Goal: Task Accomplishment & Management: Use online tool/utility

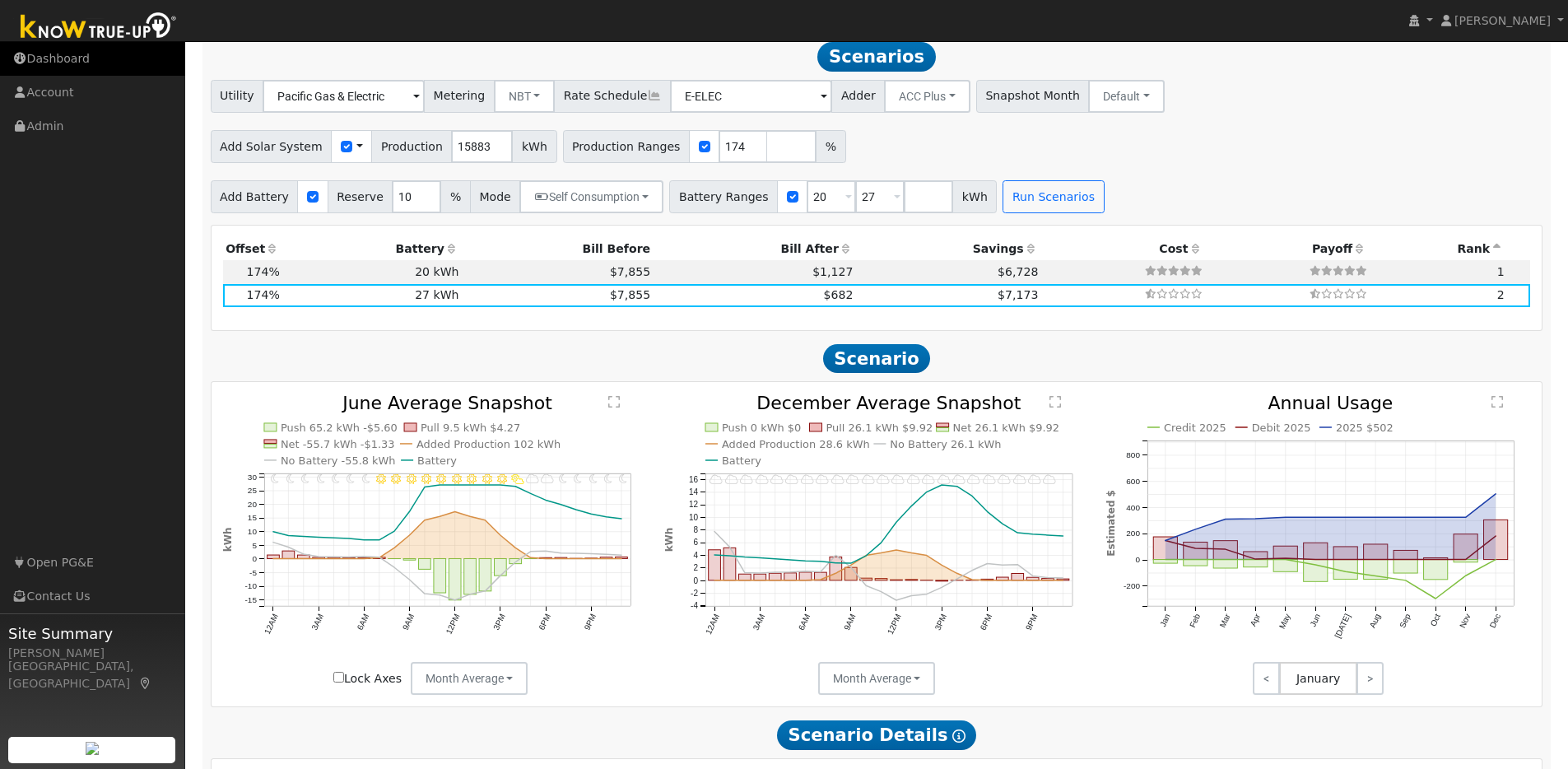
scroll to position [1540, 0]
click at [89, 33] on img at bounding box center [98, 27] width 173 height 37
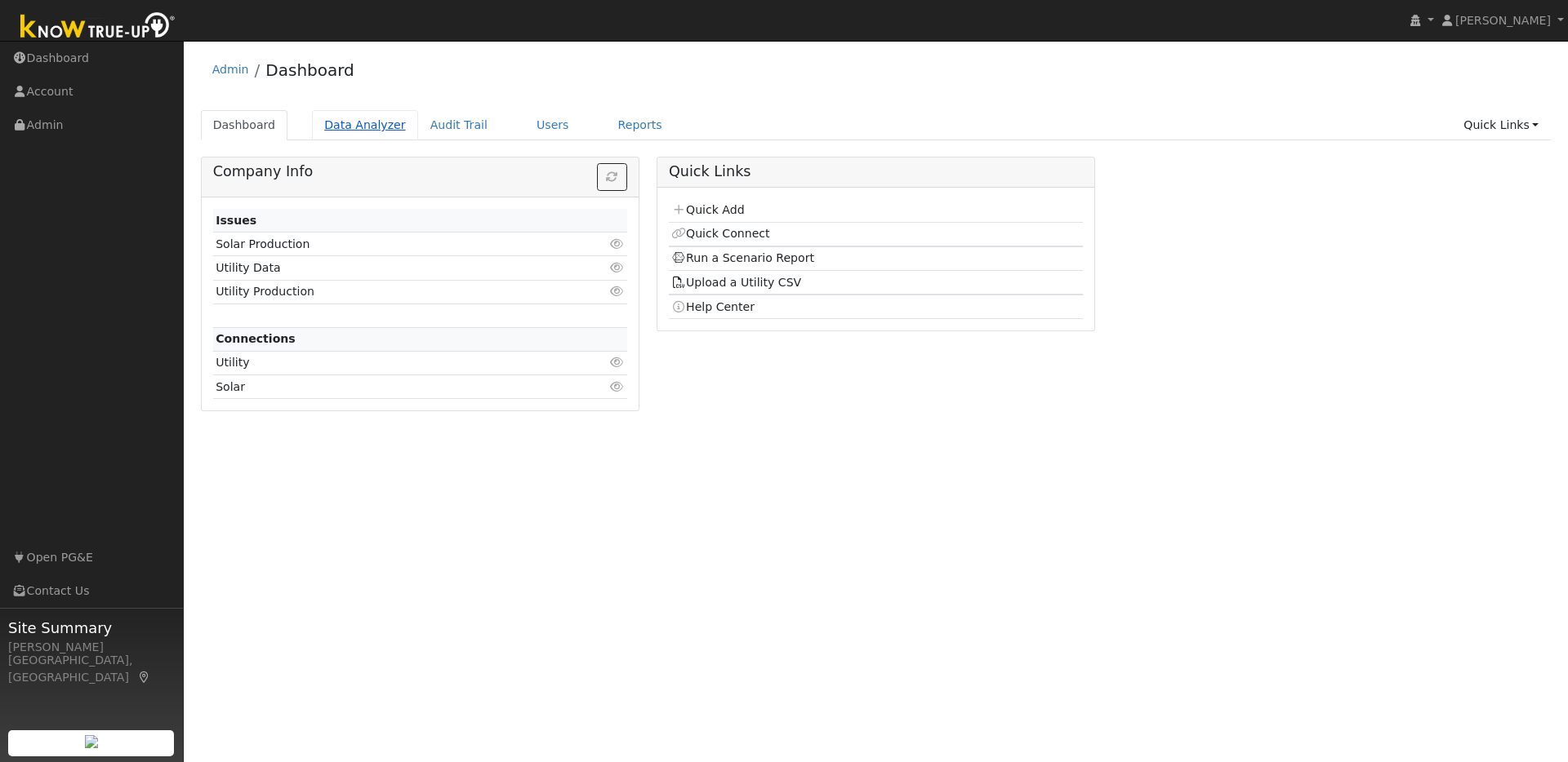
click at [333, 125] on link "Data Analyzer" at bounding box center [364, 125] width 106 height 31
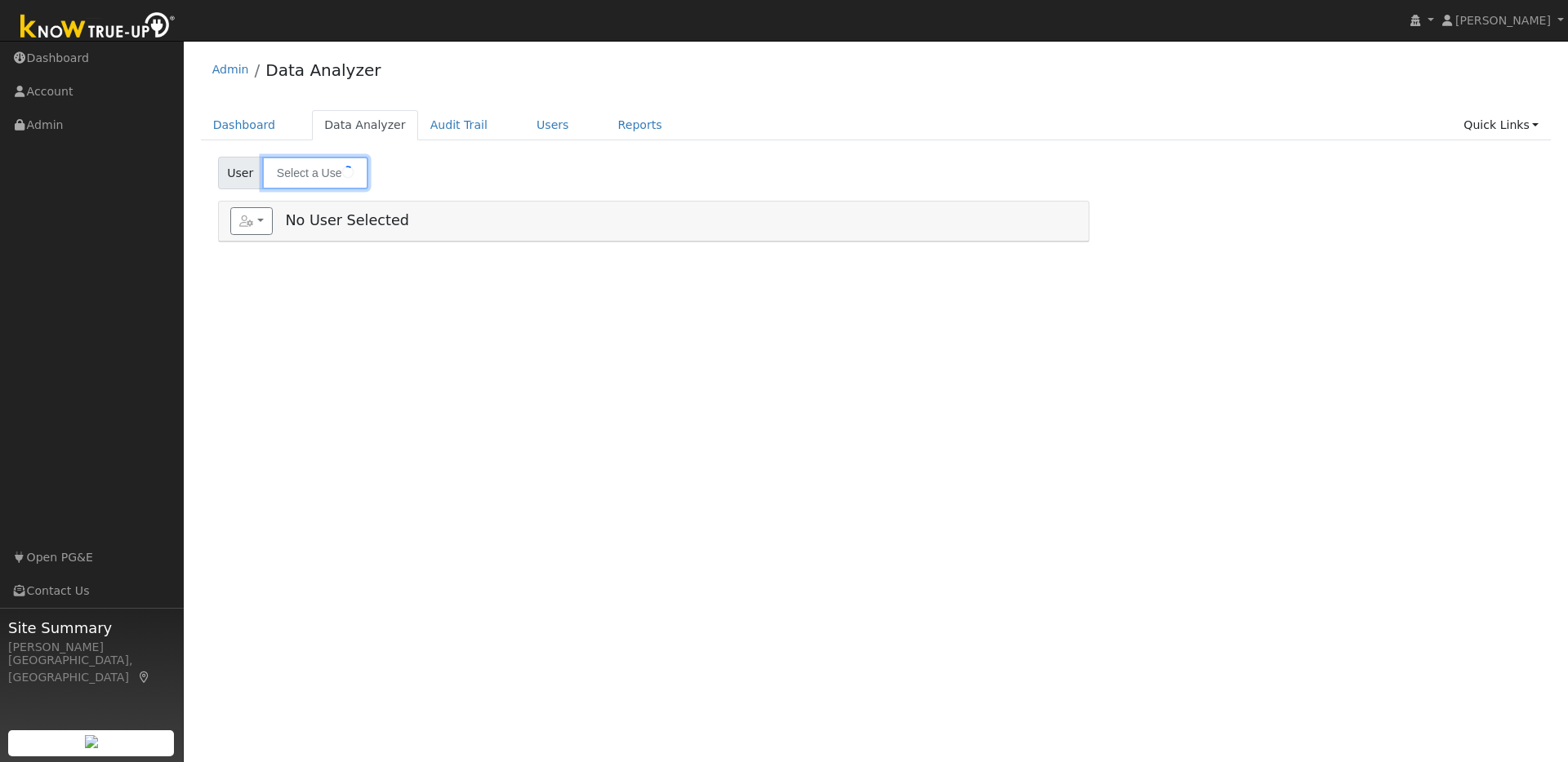
type input "Diana Nguyen-Thompson"
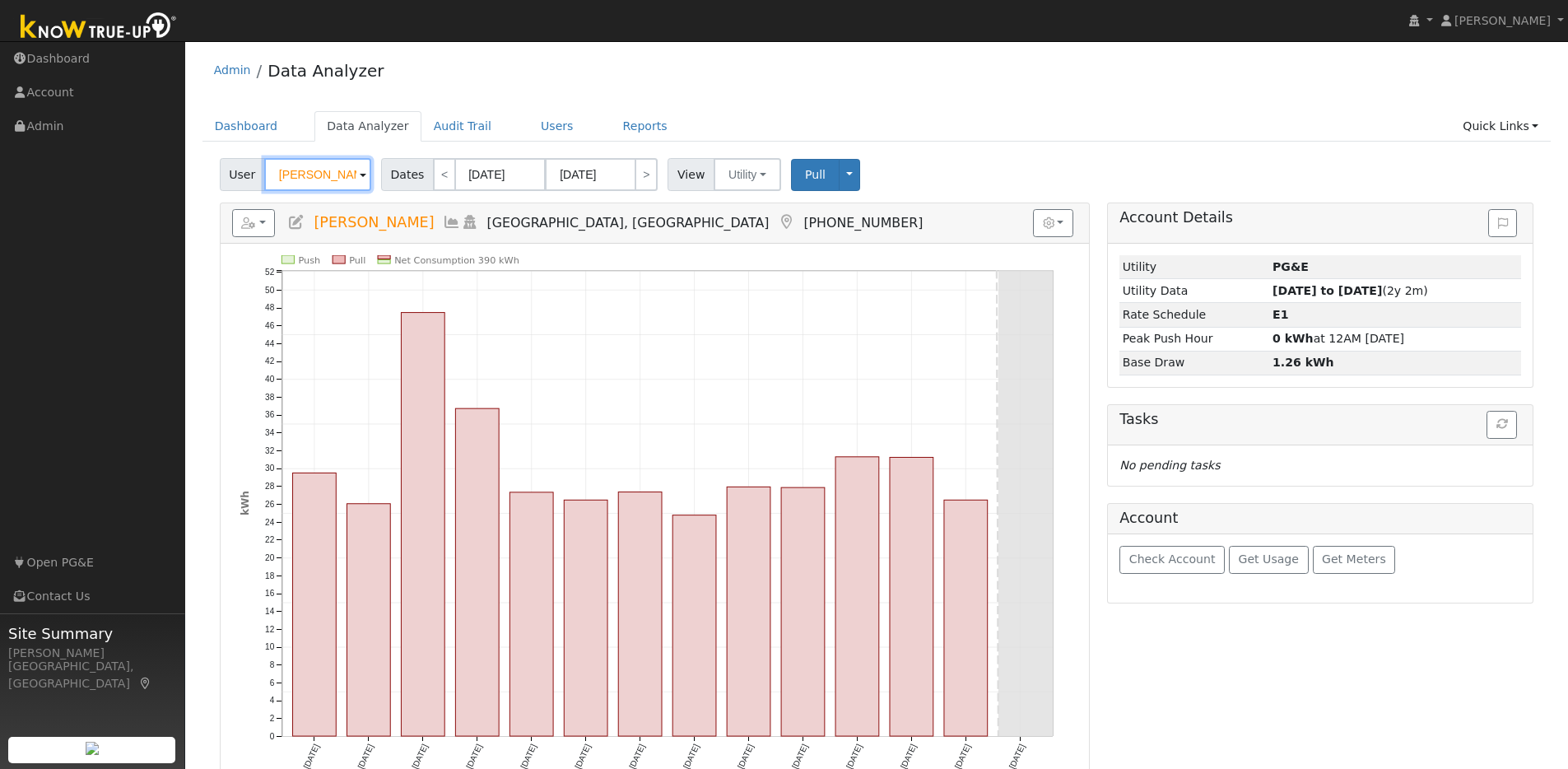
click at [353, 176] on input "Diana Nguyen-Thompson" at bounding box center [317, 175] width 107 height 33
type input "l"
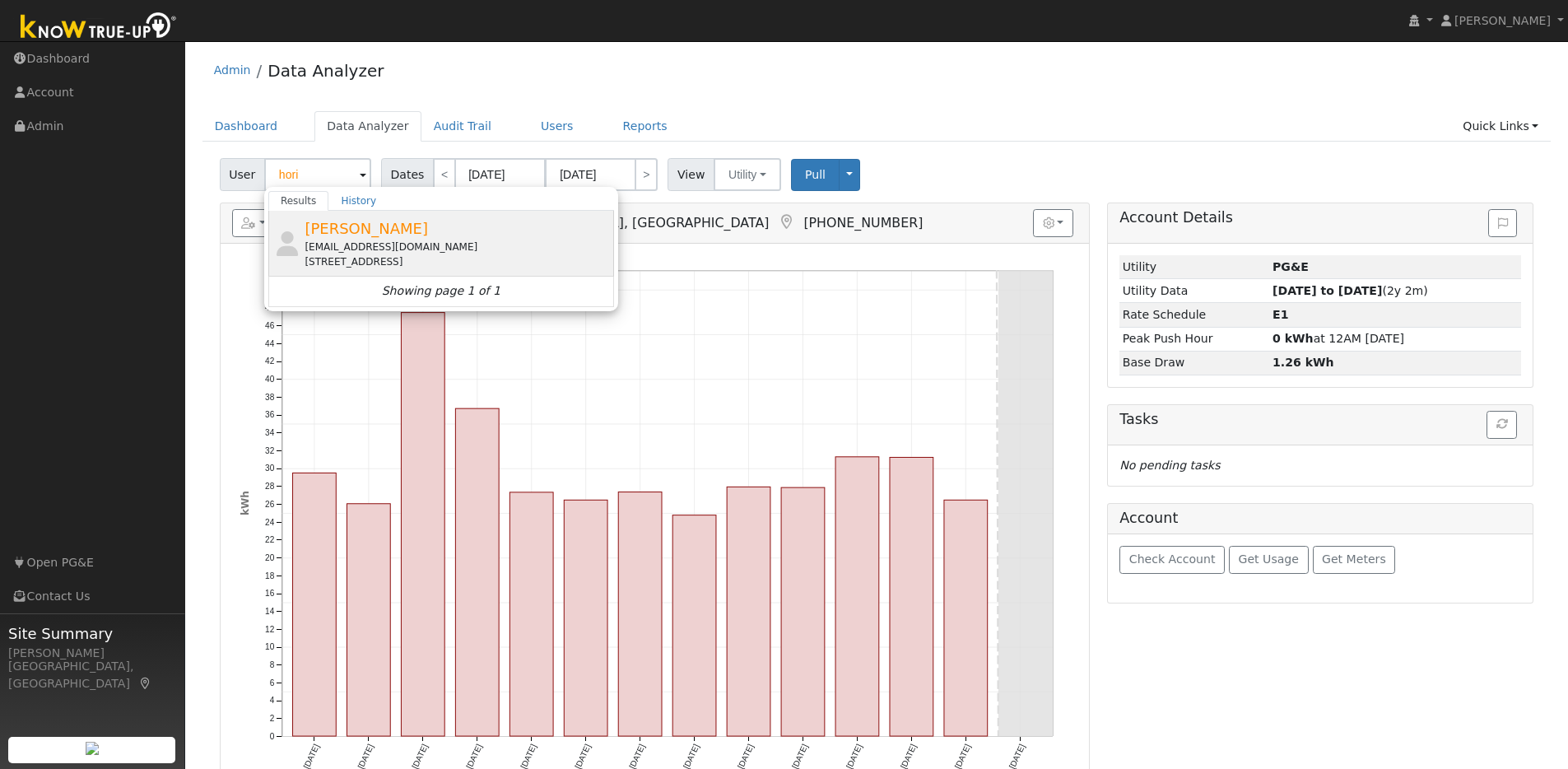
click at [420, 228] on div "Michael Hori mhori3153+gottwatts@gmail.com 20 Crestview Court, Lafayette, CA 94…" at bounding box center [457, 243] width 306 height 52
type input "[PERSON_NAME]"
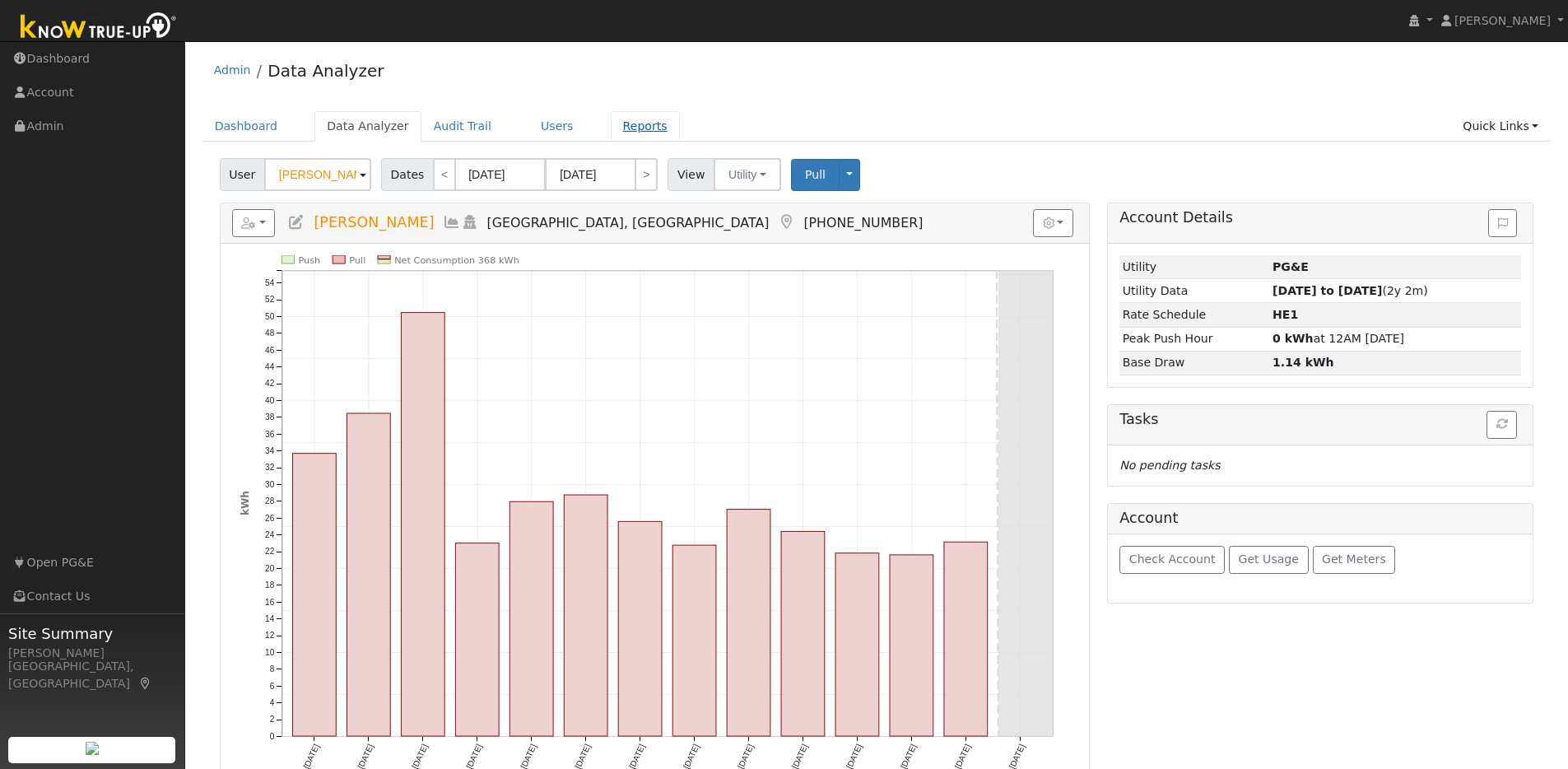
click at [629, 124] on link "Reports" at bounding box center [645, 126] width 69 height 31
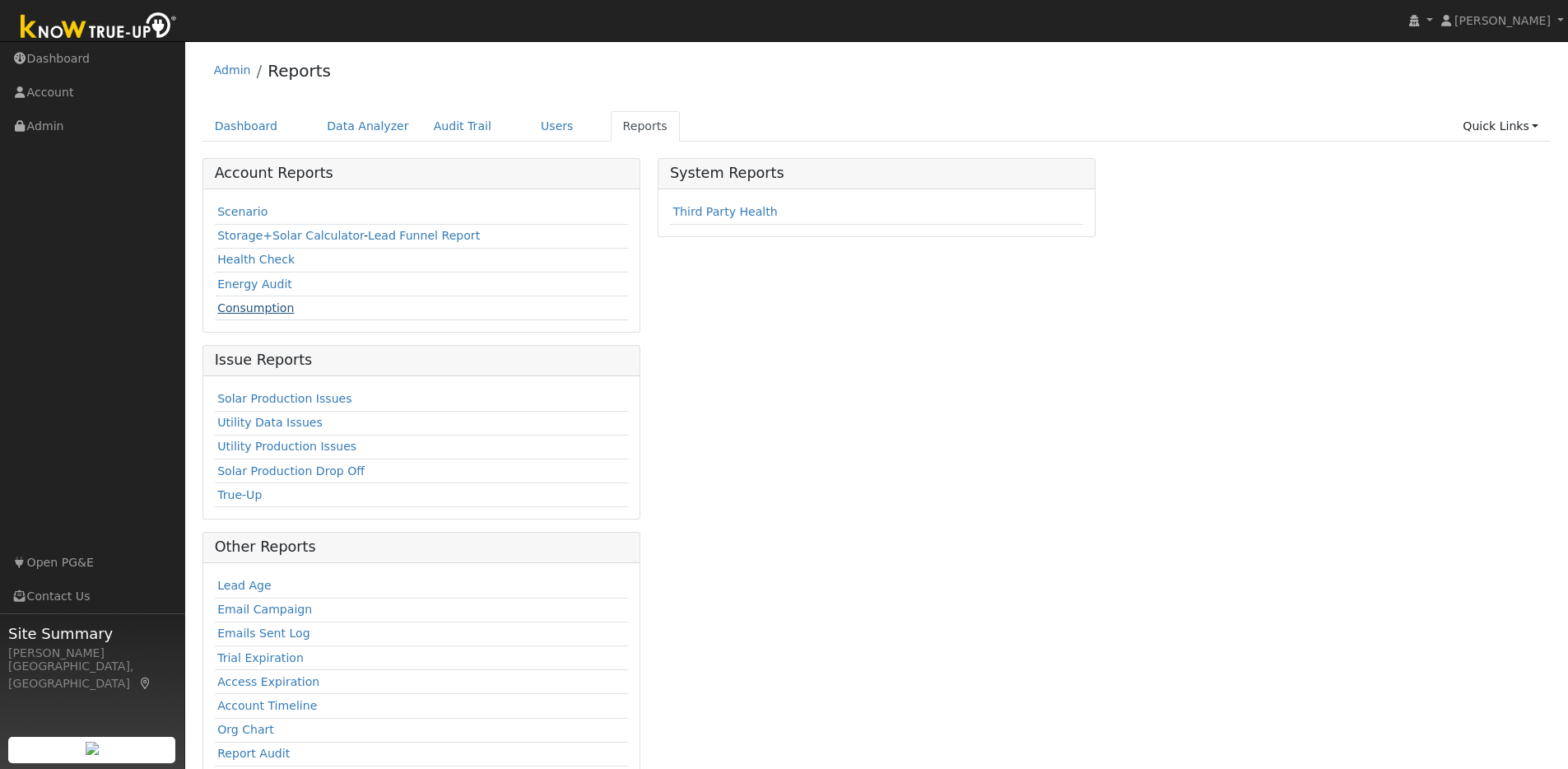
click at [242, 304] on link "Consumption" at bounding box center [255, 308] width 76 height 14
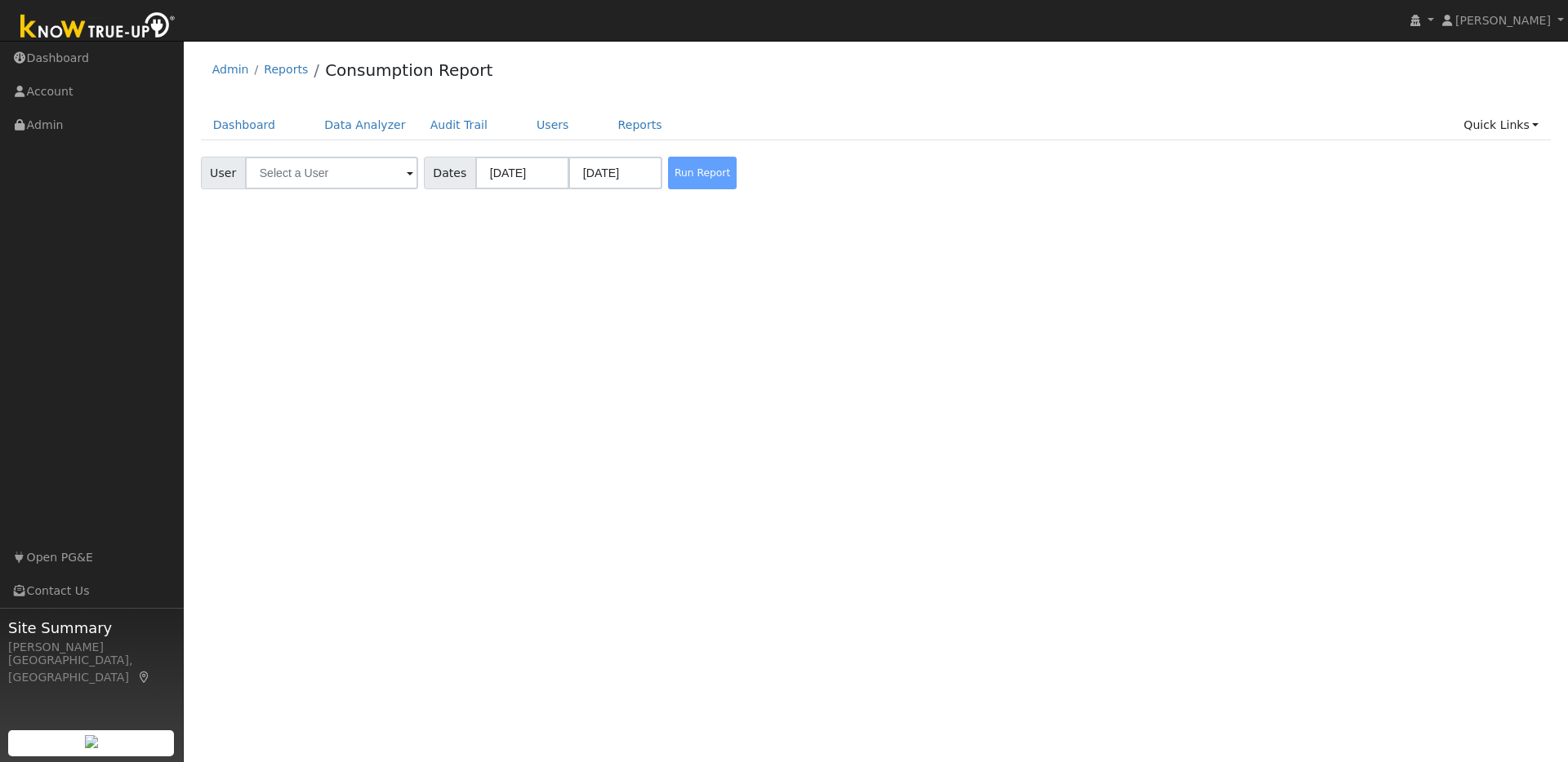
click at [682, 170] on div "Run Report" at bounding box center [708, 173] width 86 height 33
click at [334, 176] on input "text" at bounding box center [331, 173] width 173 height 33
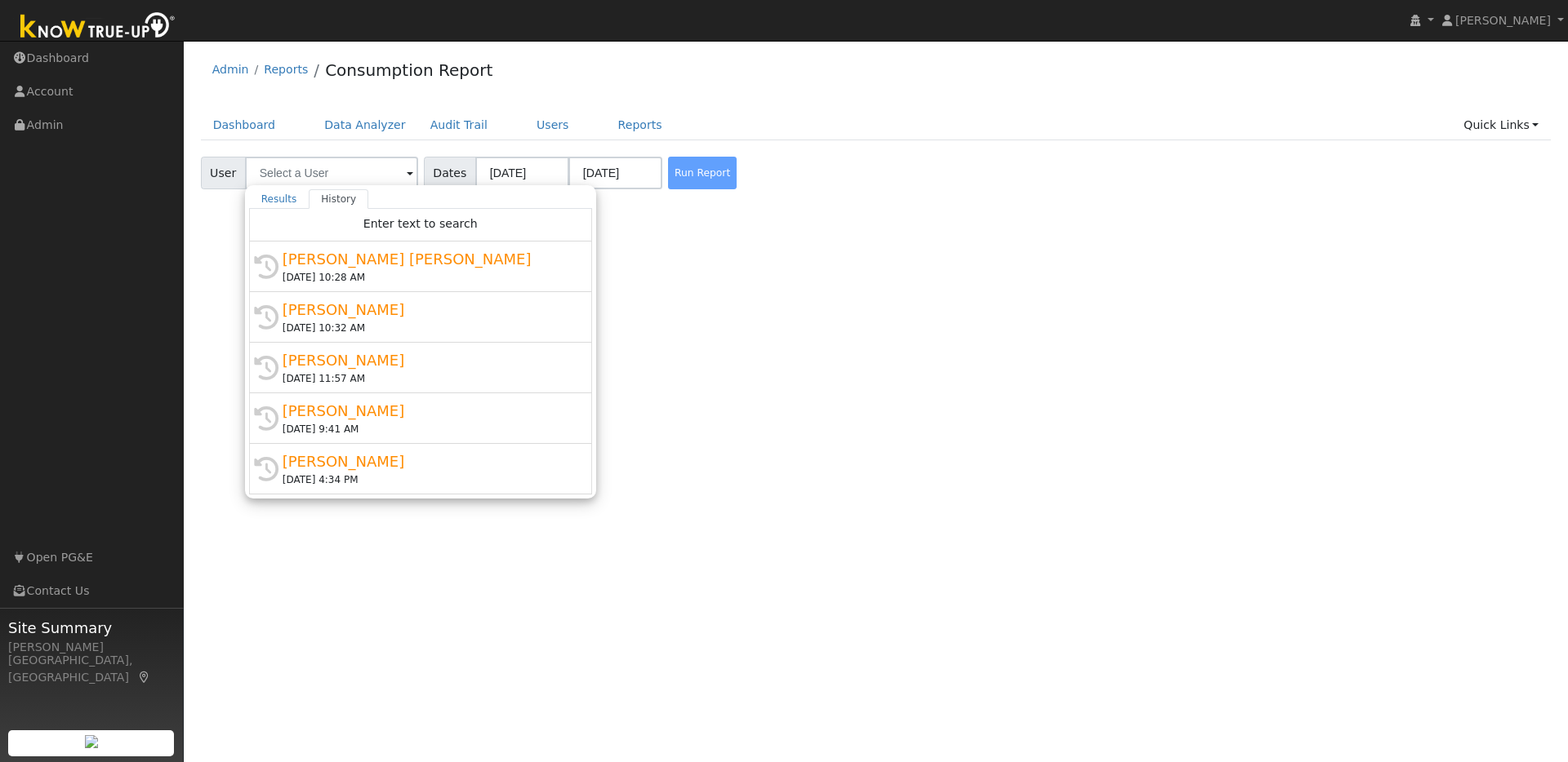
click at [401, 413] on div "[PERSON_NAME]" at bounding box center [428, 410] width 291 height 22
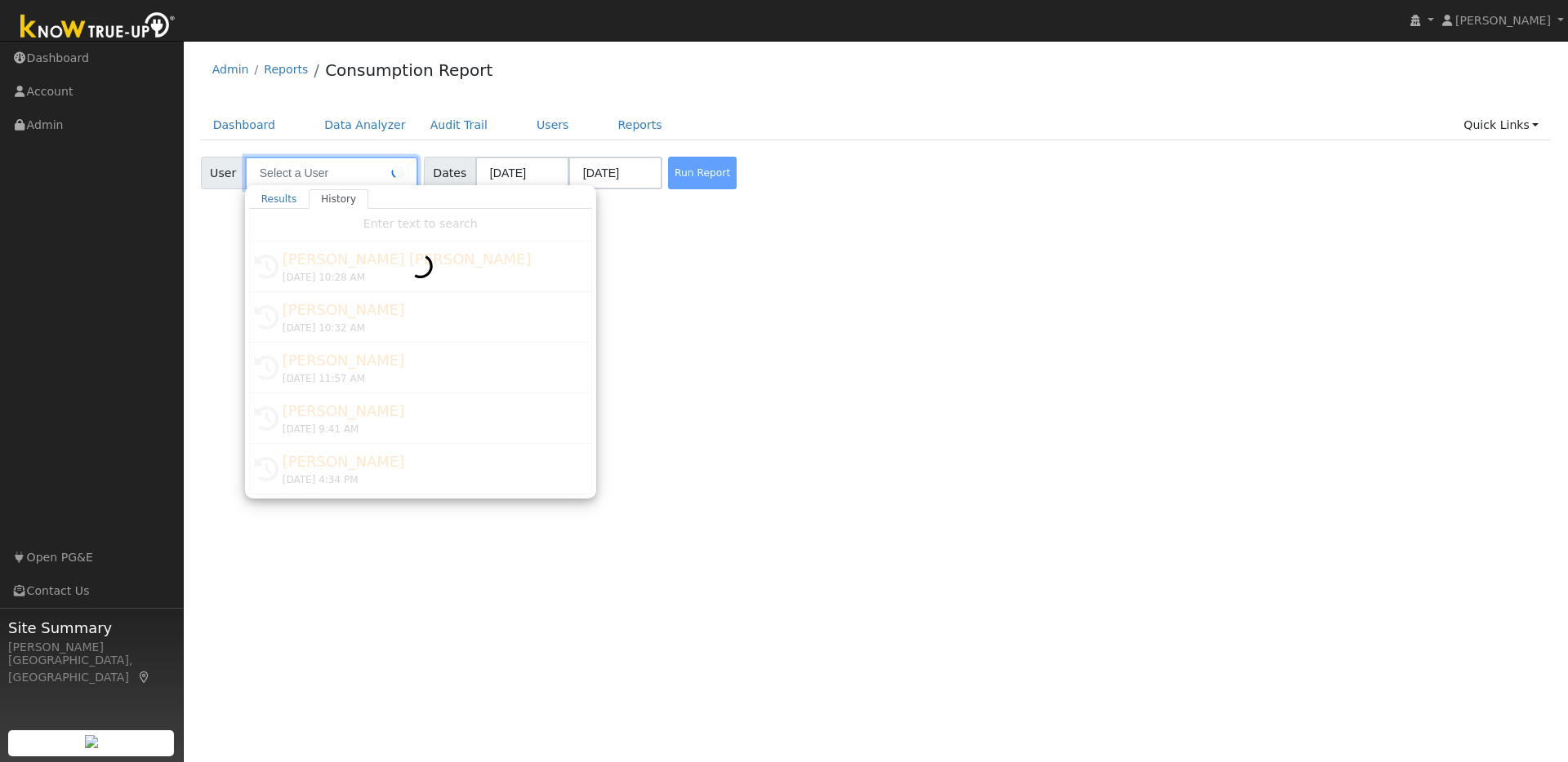
type input "[PERSON_NAME]"
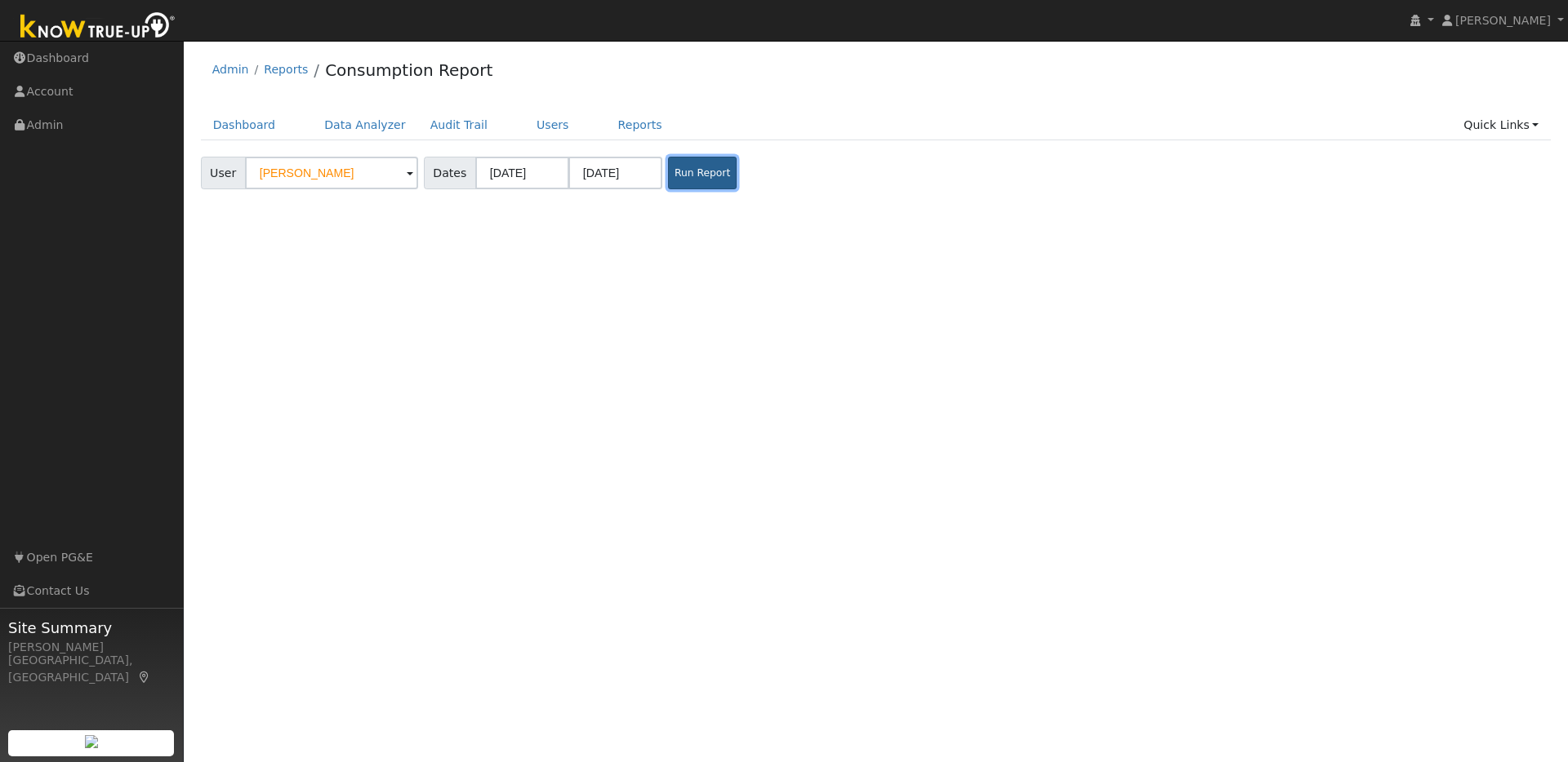
click at [683, 177] on button "Run Report" at bounding box center [702, 173] width 69 height 33
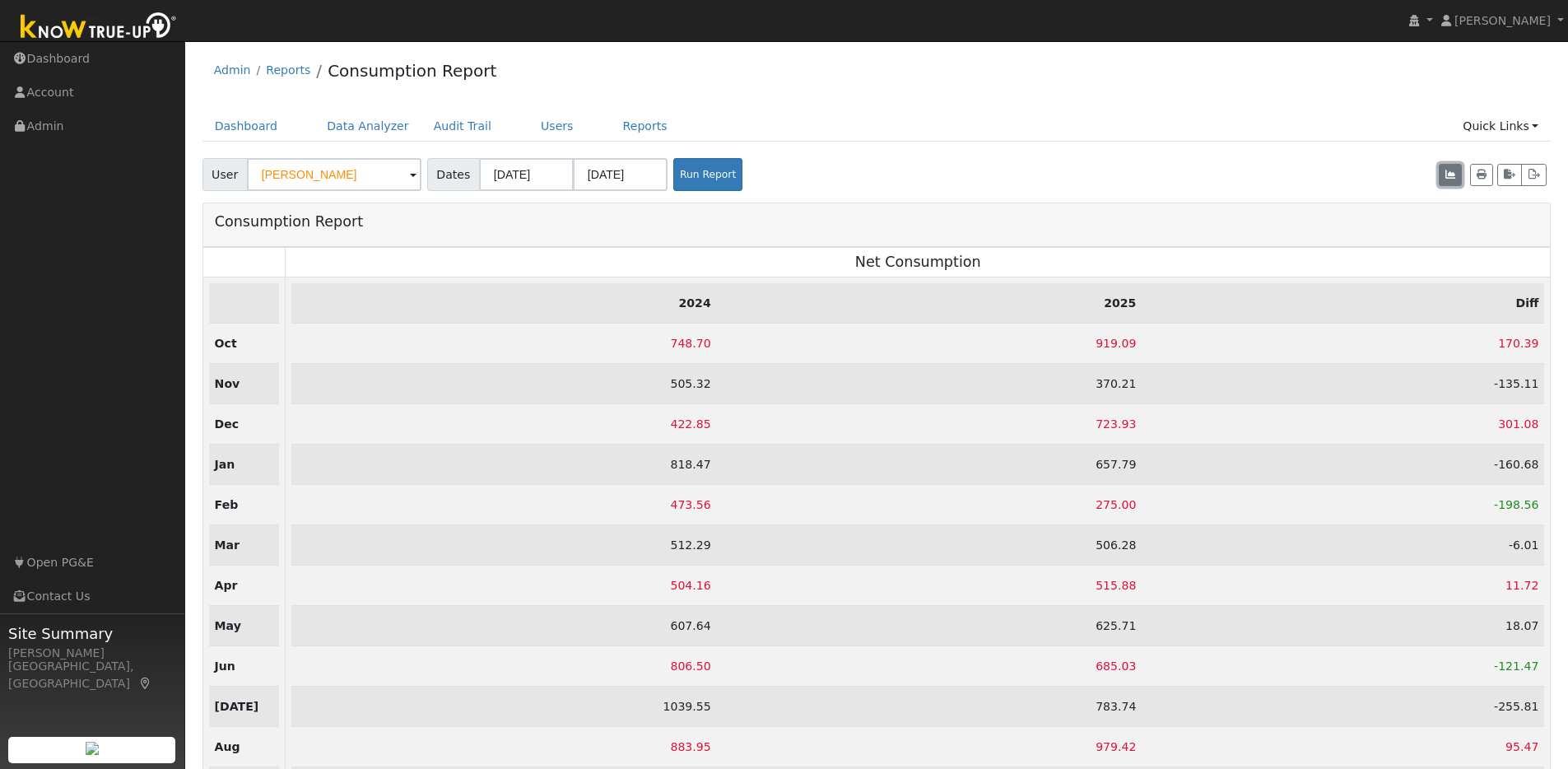
click at [1449, 178] on icon "button" at bounding box center [1450, 175] width 10 height 10
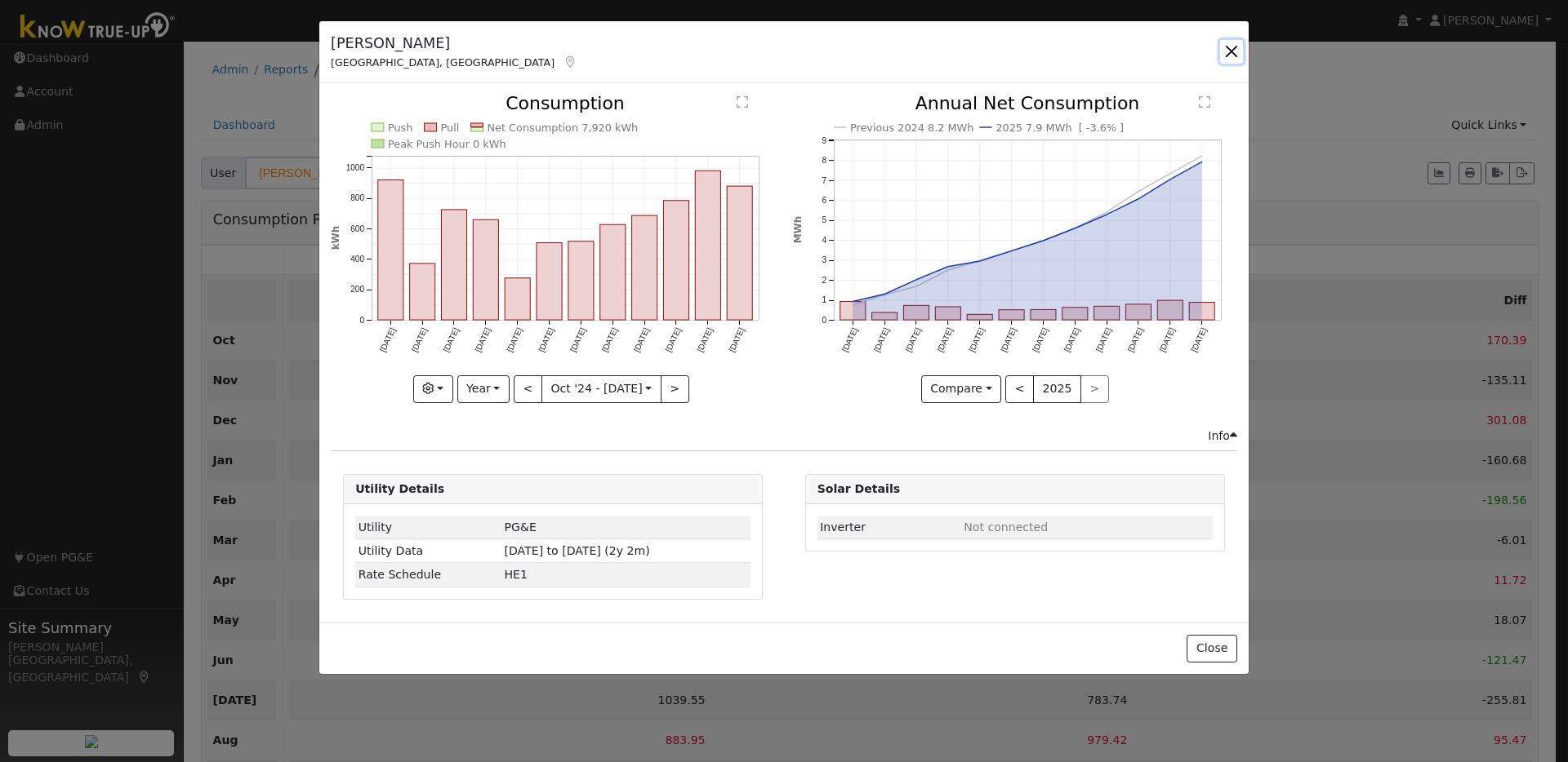
click at [1234, 49] on button "button" at bounding box center [1231, 52] width 23 height 23
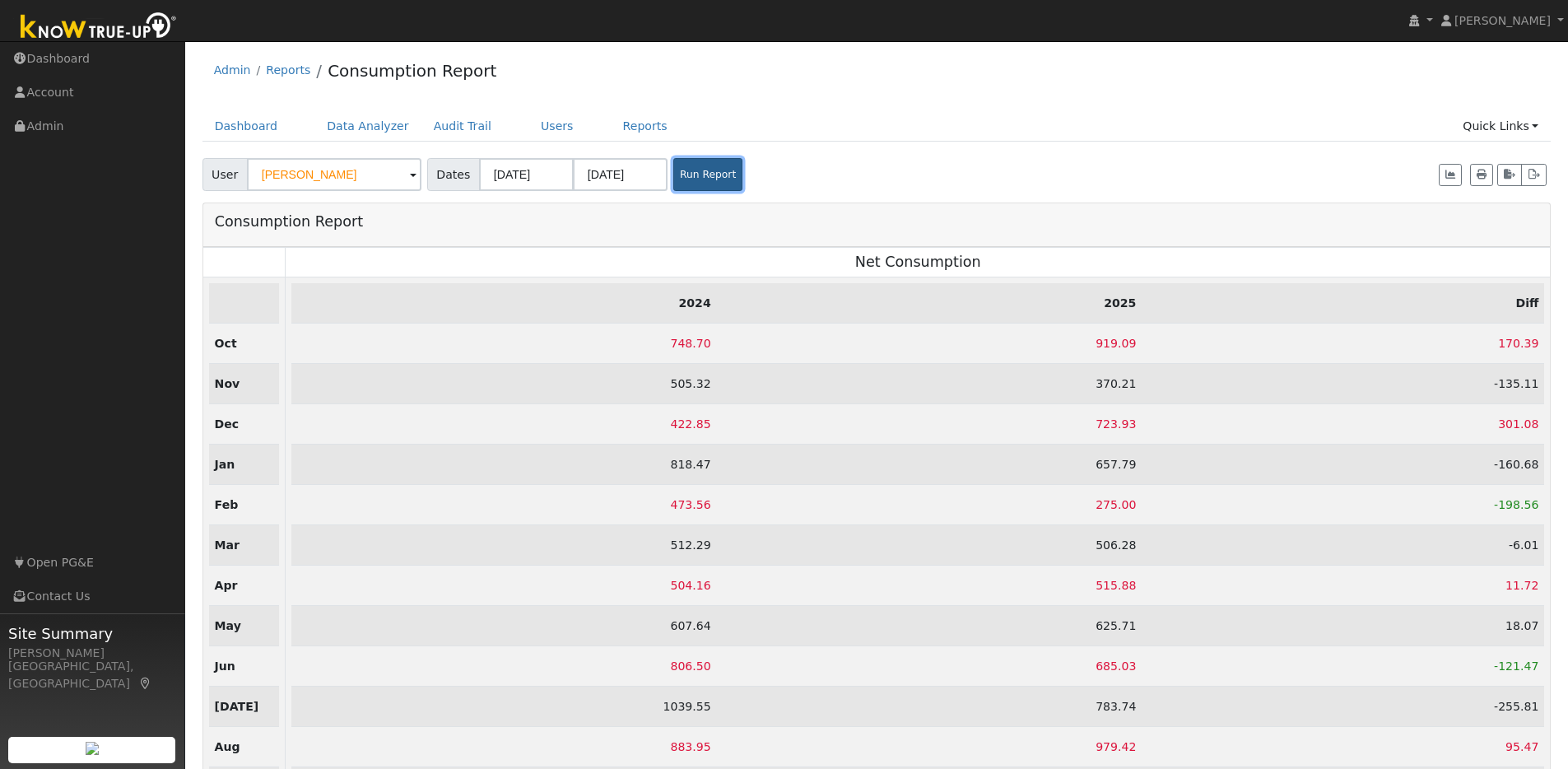
click at [673, 170] on button "Run Report" at bounding box center [708, 175] width 69 height 33
click at [1447, 176] on icon "button" at bounding box center [1450, 175] width 10 height 10
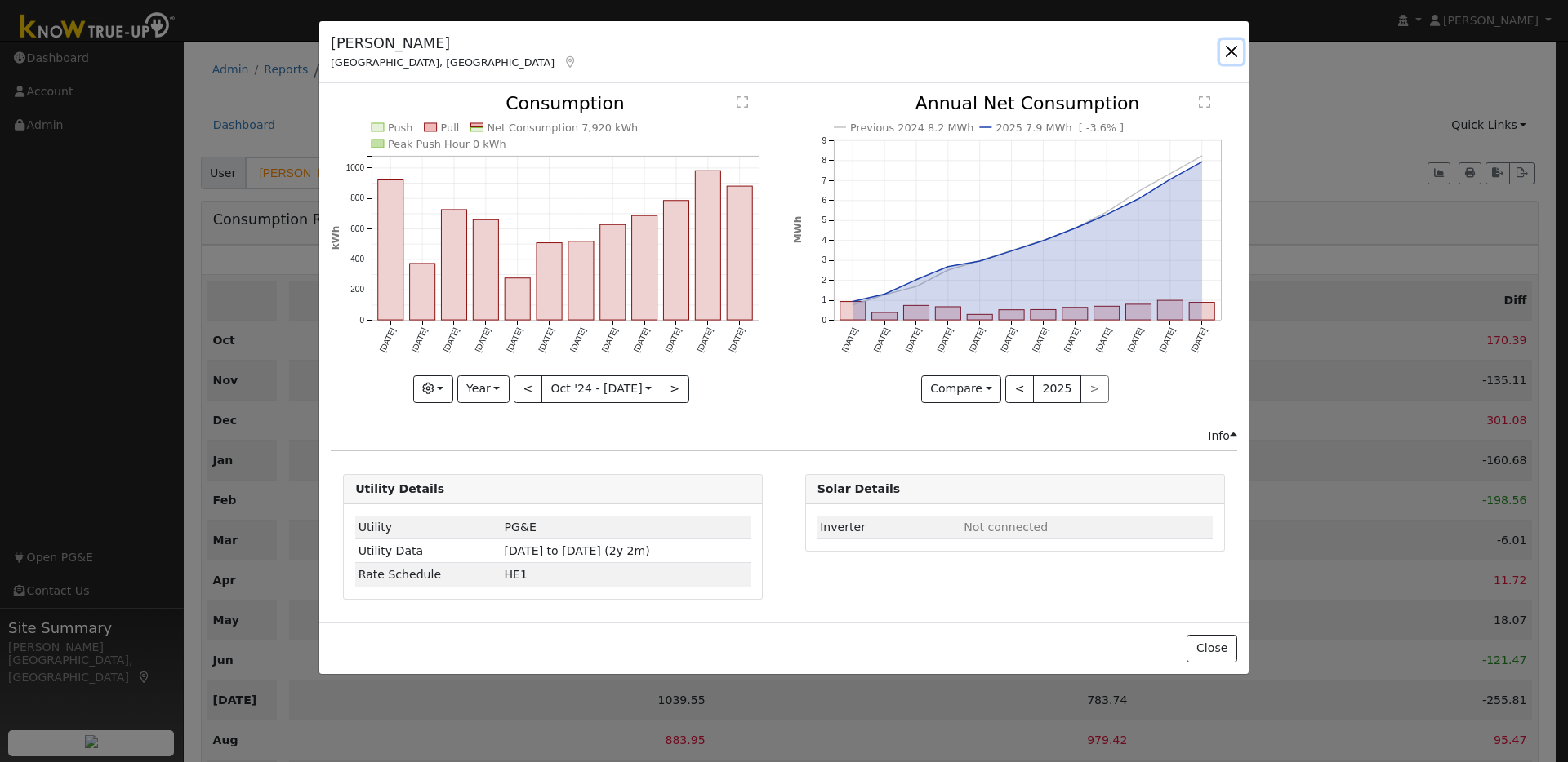
click at [1222, 49] on button "button" at bounding box center [1231, 52] width 23 height 23
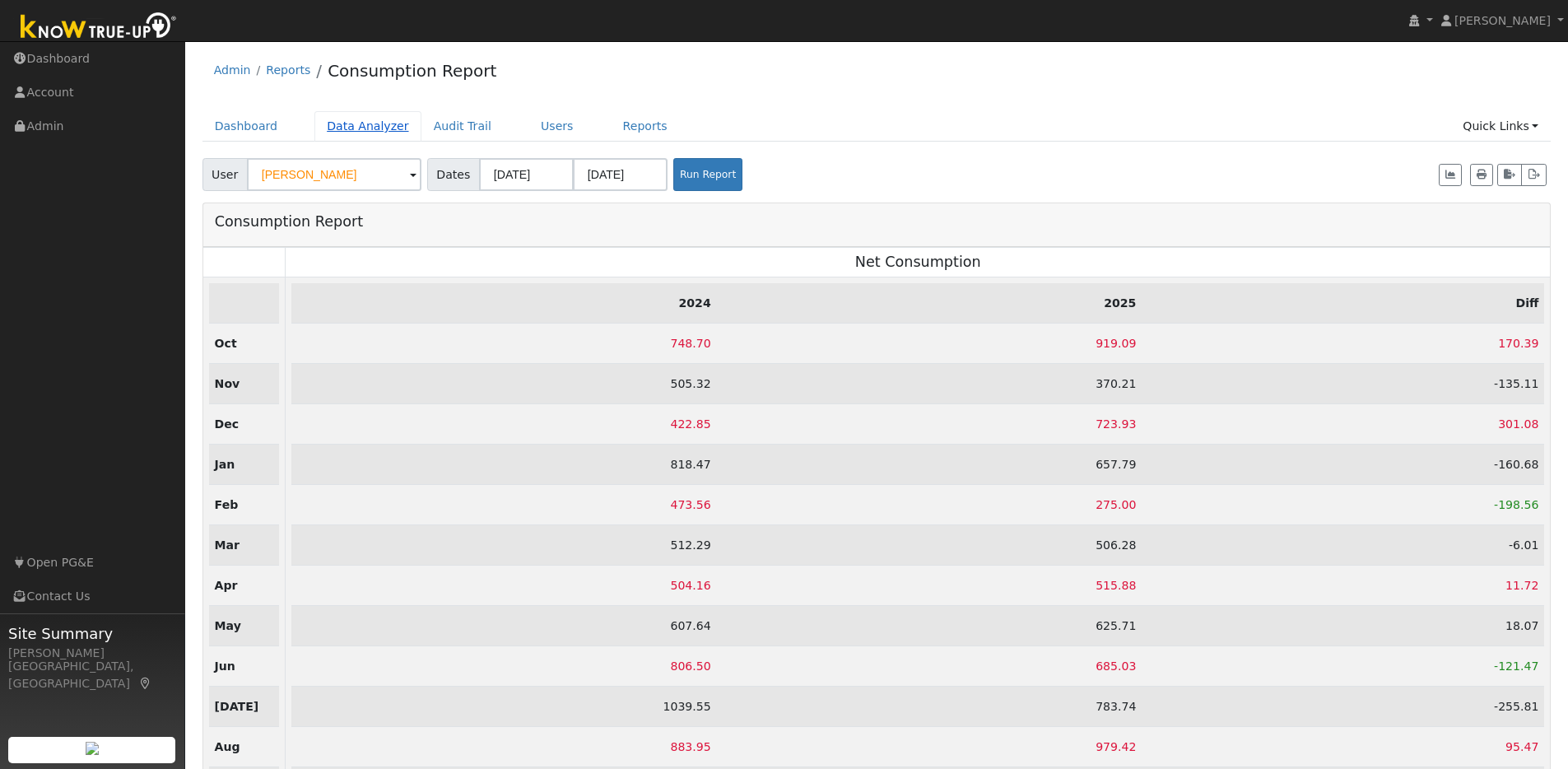
click at [384, 130] on link "Data Analyzer" at bounding box center [367, 126] width 107 height 31
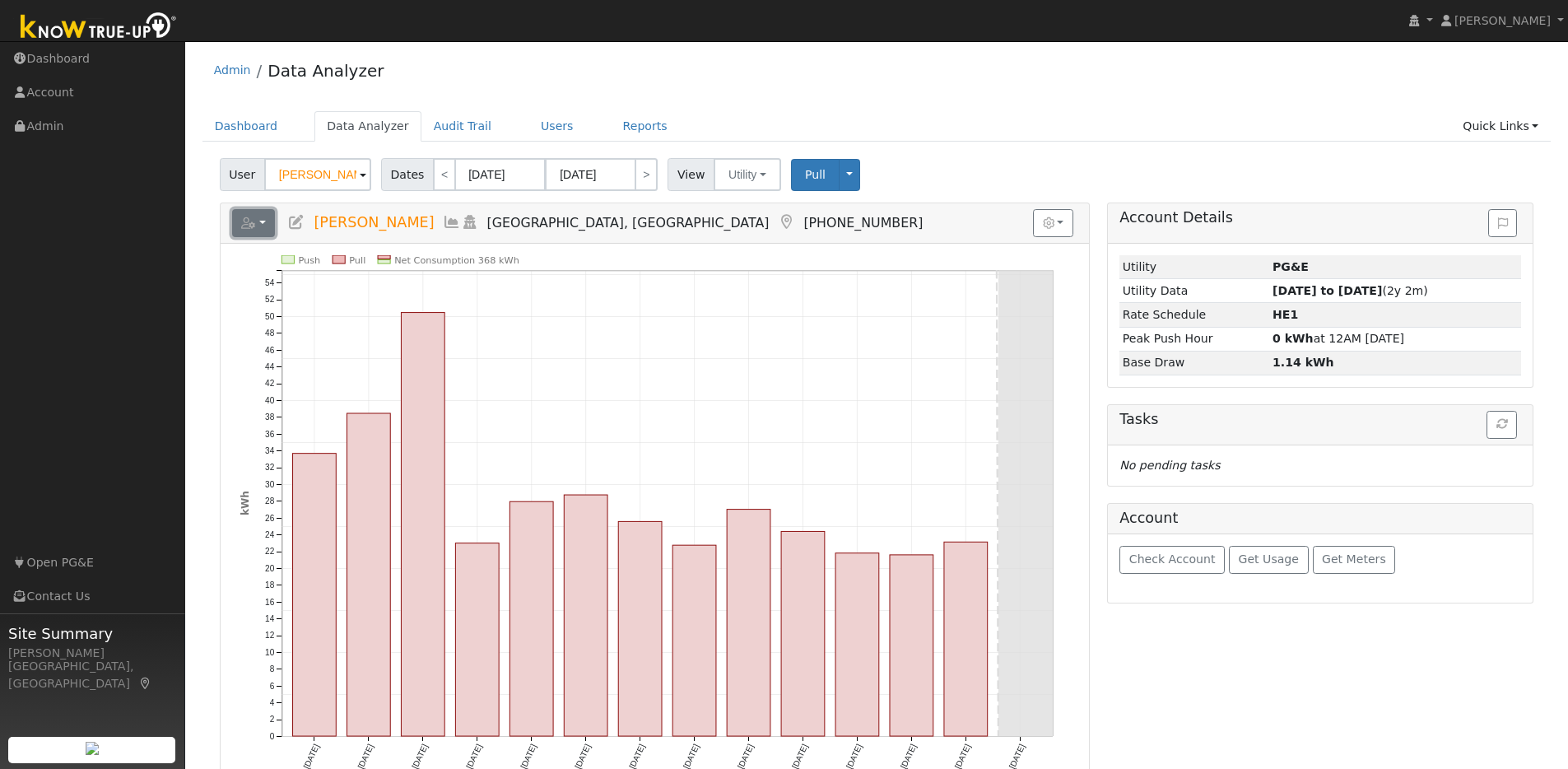
click at [266, 227] on button "button" at bounding box center [254, 223] width 43 height 28
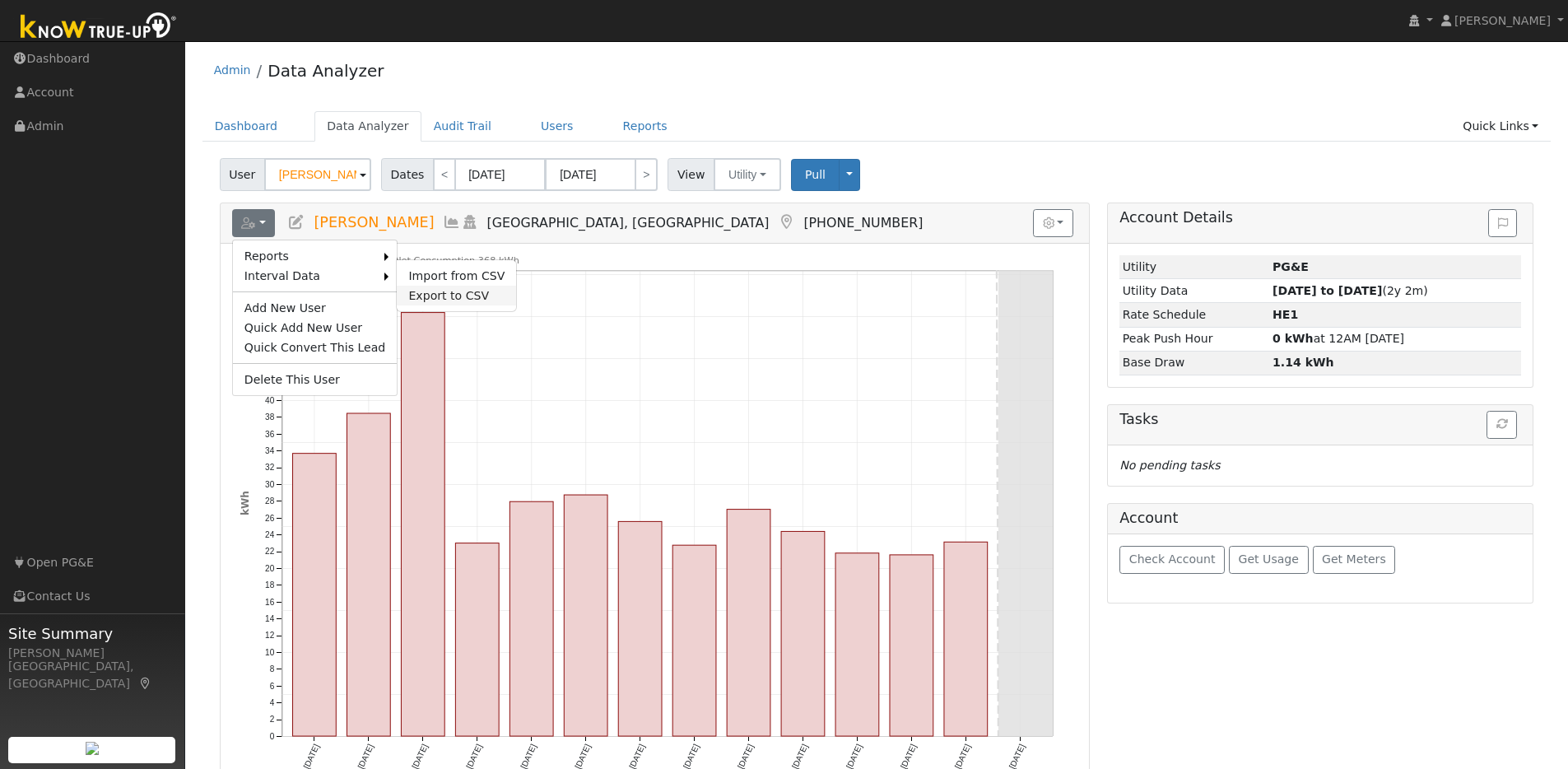
click at [411, 296] on link "Export to CSV" at bounding box center [456, 295] width 120 height 19
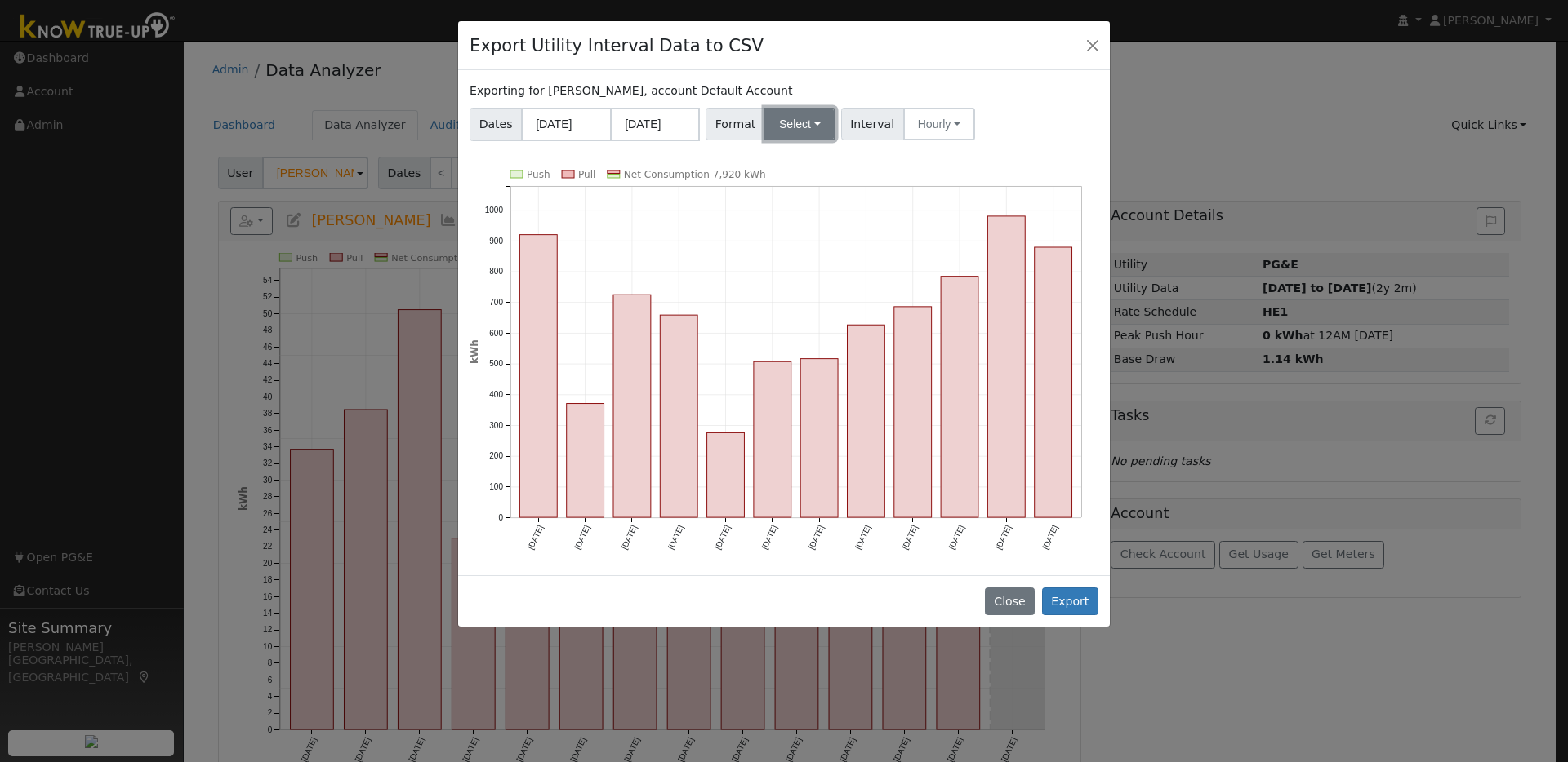
click at [809, 126] on button "Select" at bounding box center [800, 124] width 71 height 33
click at [801, 312] on link "OpenSolar" at bounding box center [820, 310] width 117 height 23
click at [1074, 603] on button "Export" at bounding box center [1070, 600] width 56 height 28
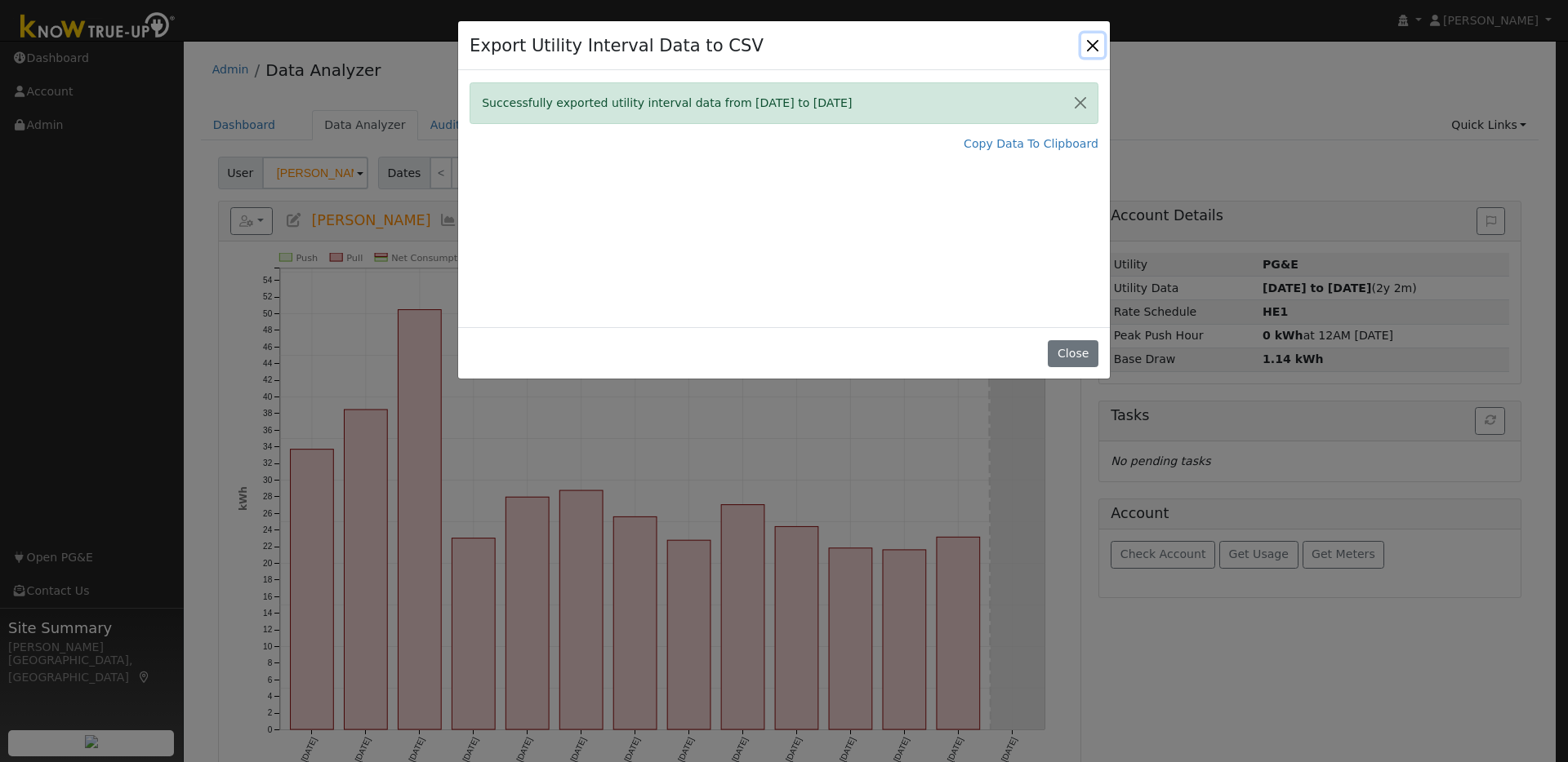
click at [1090, 42] on button "Close" at bounding box center [1093, 45] width 23 height 23
